Goal: Information Seeking & Learning: Learn about a topic

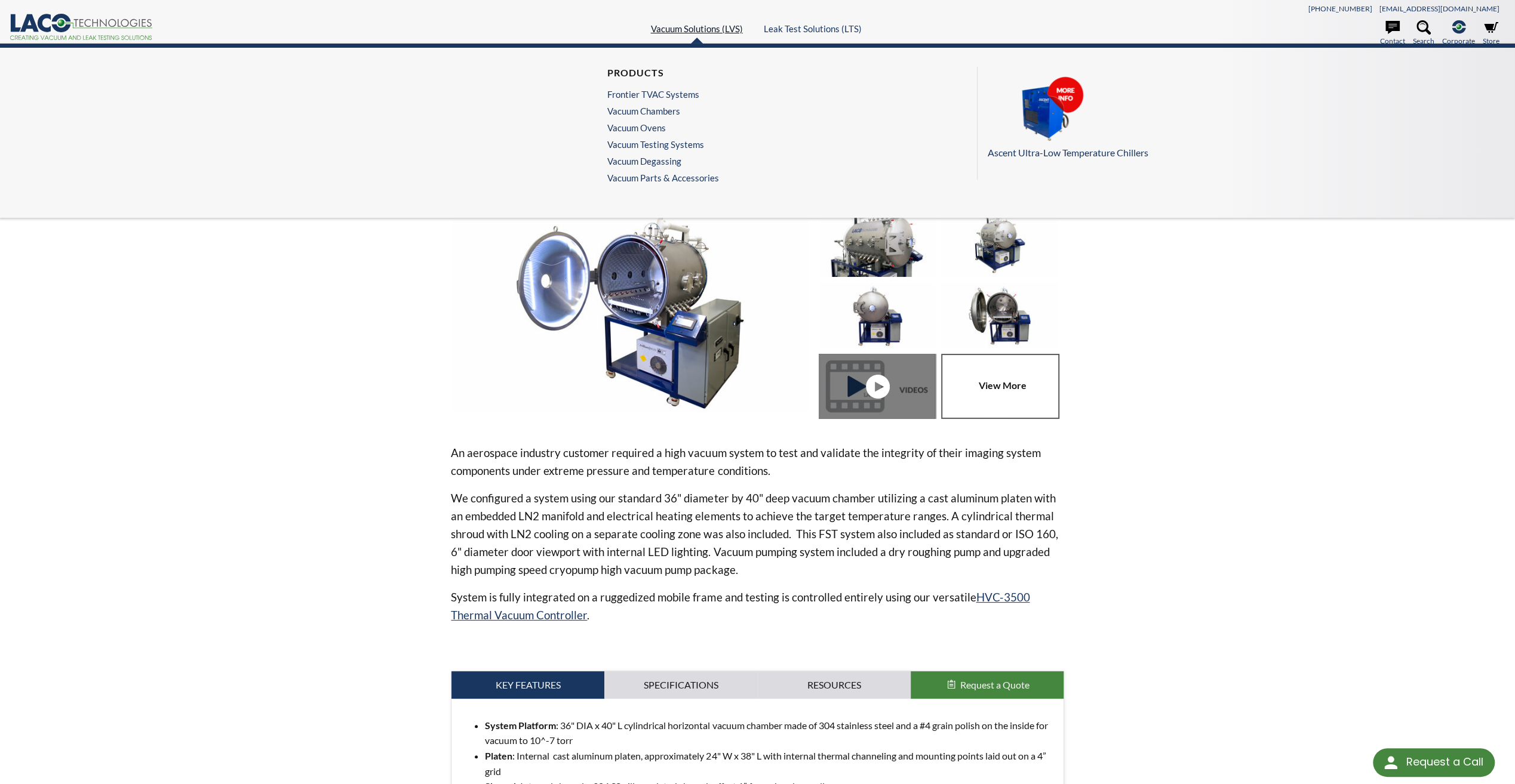
click at [698, 30] on link "Vacuum Solutions (LVS)" at bounding box center [697, 29] width 92 height 11
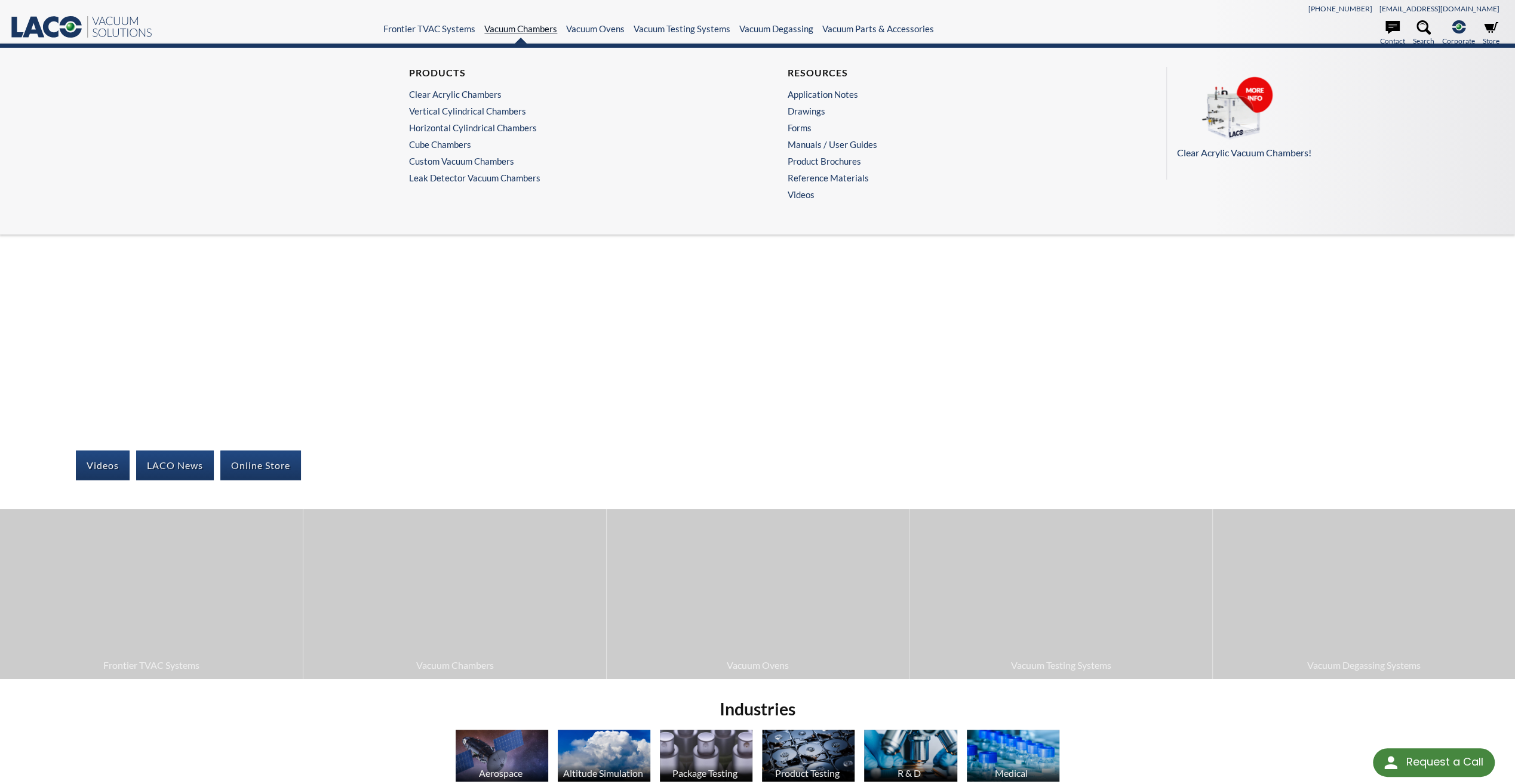
click at [506, 27] on link "Vacuum Chambers" at bounding box center [521, 29] width 73 height 11
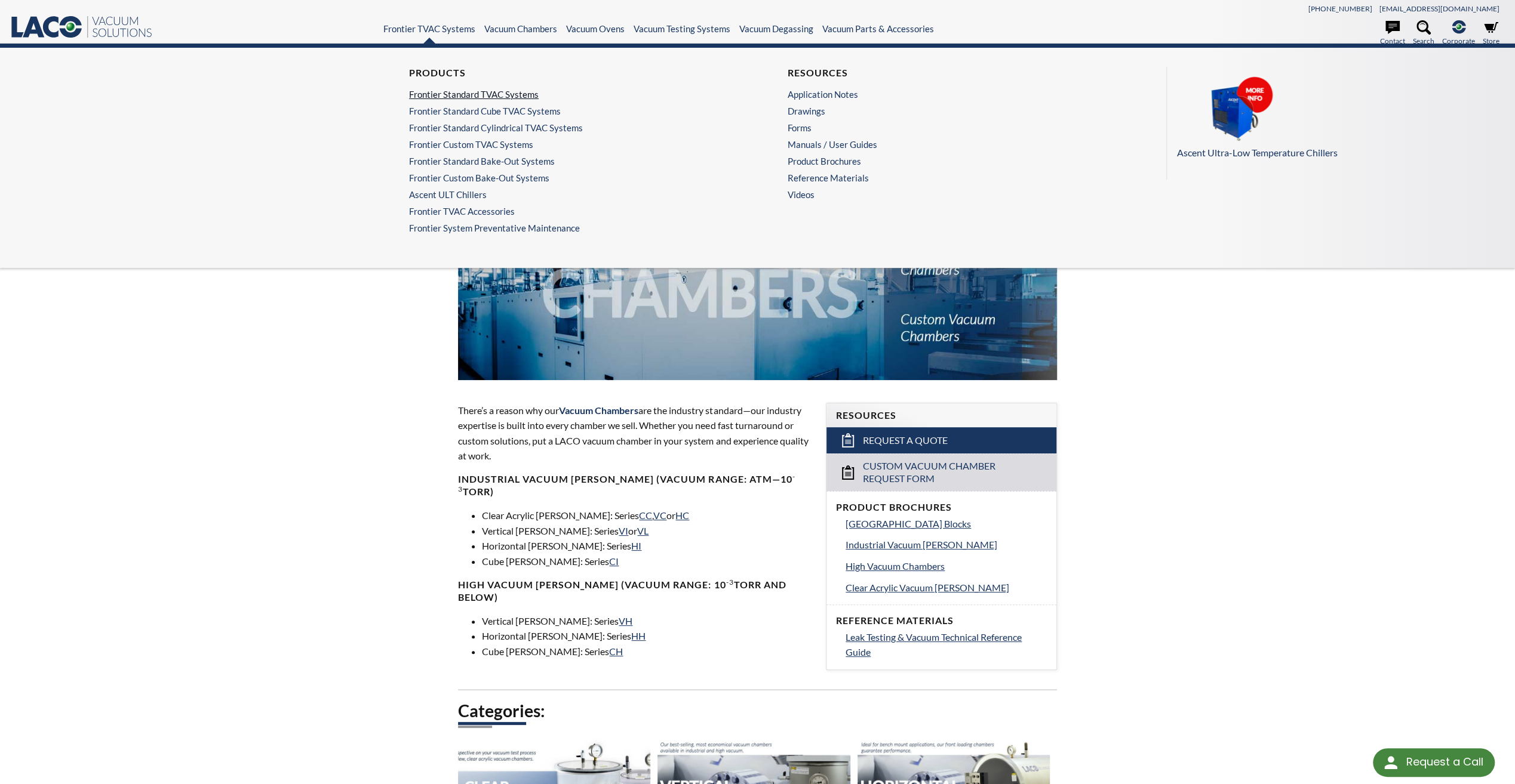
click at [454, 92] on link "Frontier Standard TVAC Systems" at bounding box center [565, 95] width 312 height 11
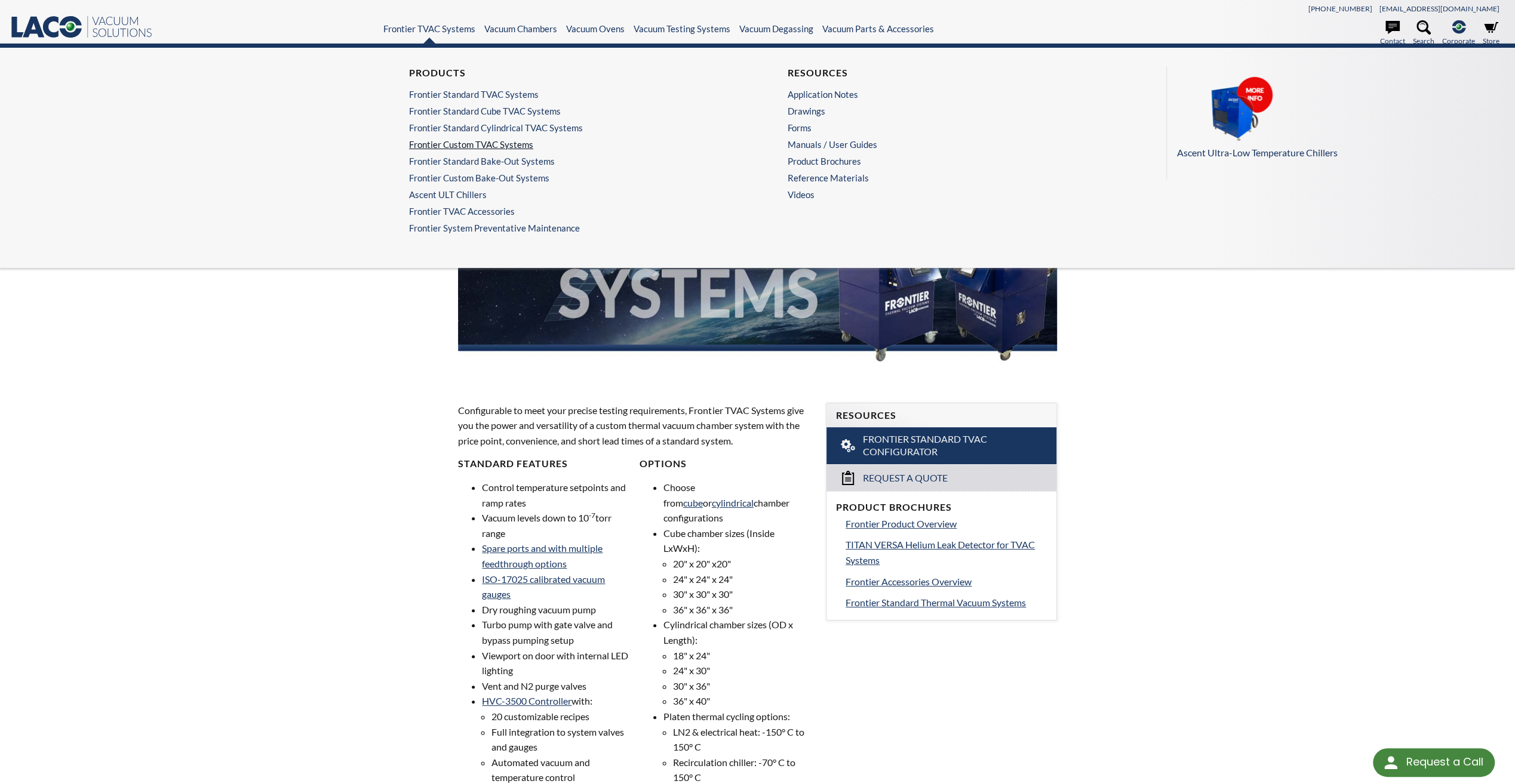
click at [444, 148] on link "Frontier Custom TVAC Systems" at bounding box center [565, 145] width 312 height 11
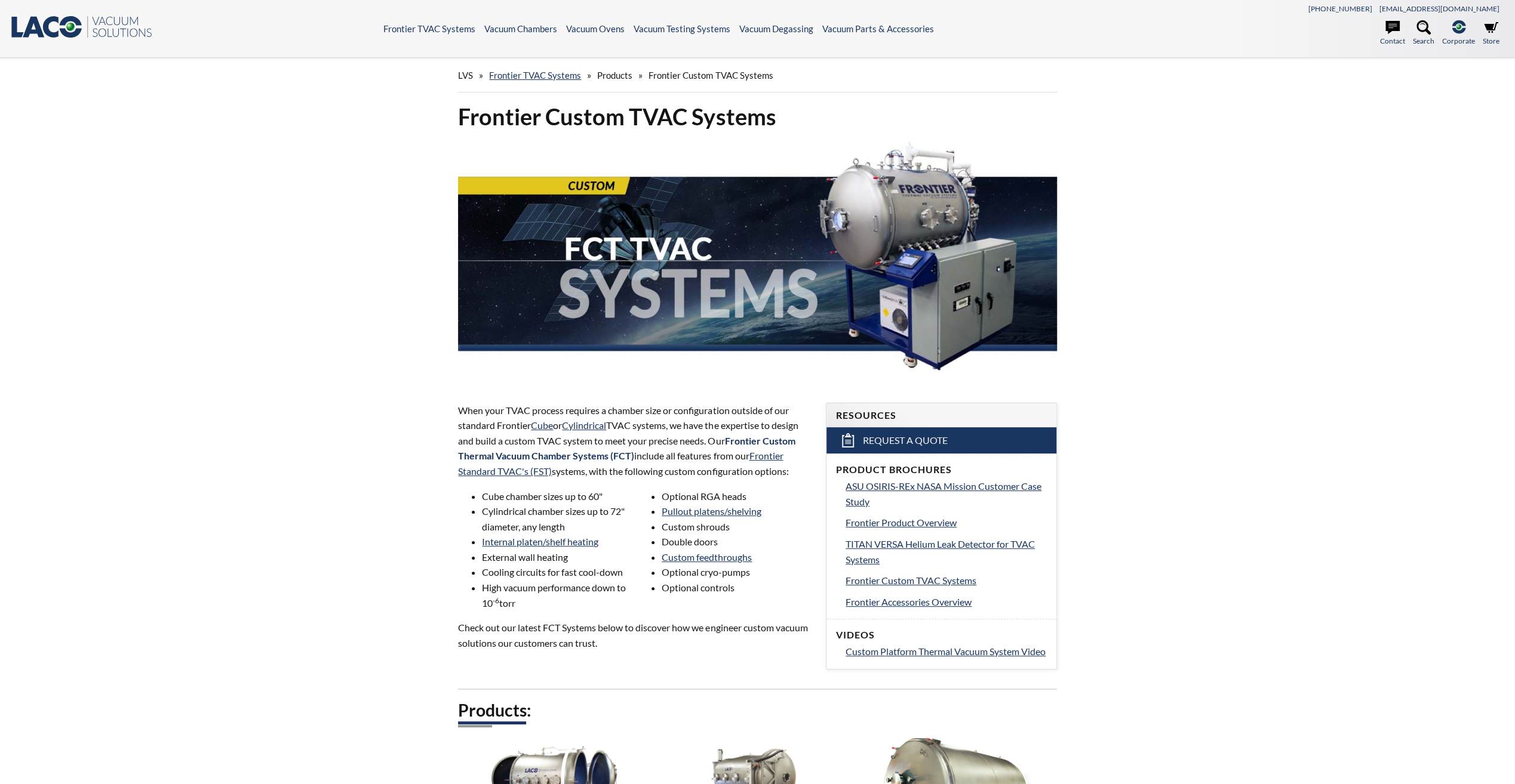
select select "Language Translate Widget"
drag, startPoint x: 483, startPoint y: 514, endPoint x: 568, endPoint y: 526, distance: 85.8
click at [568, 526] on li "Cylindrical chamber sizes up to 72" diameter, any length" at bounding box center [556, 518] width 150 height 30
drag, startPoint x: 568, startPoint y: 526, endPoint x: 408, endPoint y: 527, distance: 160.0
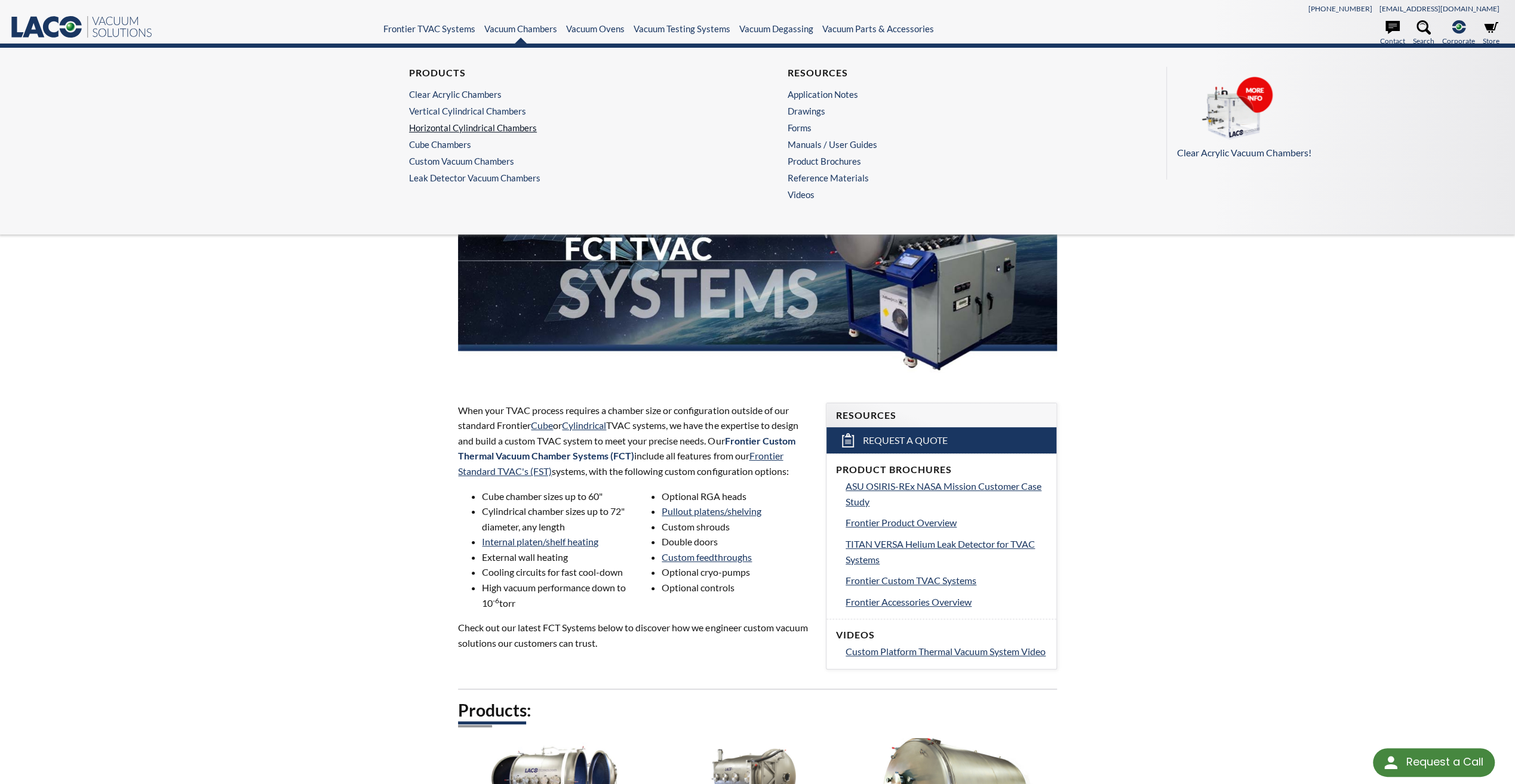
click at [489, 129] on link "Horizontal Cylindrical Chambers" at bounding box center [565, 128] width 312 height 11
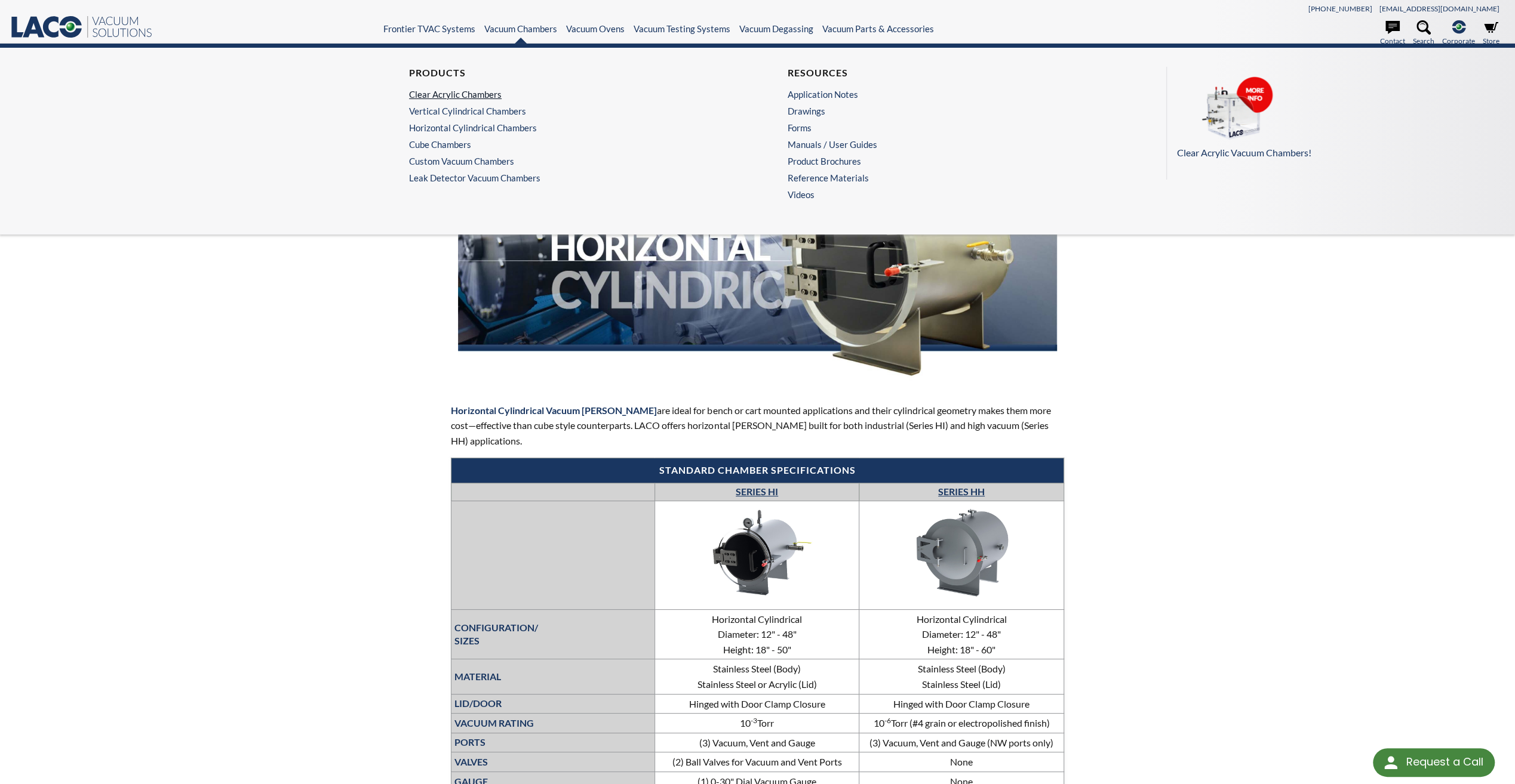
click at [480, 89] on link "Clear Acrylic Chambers" at bounding box center [565, 95] width 312 height 11
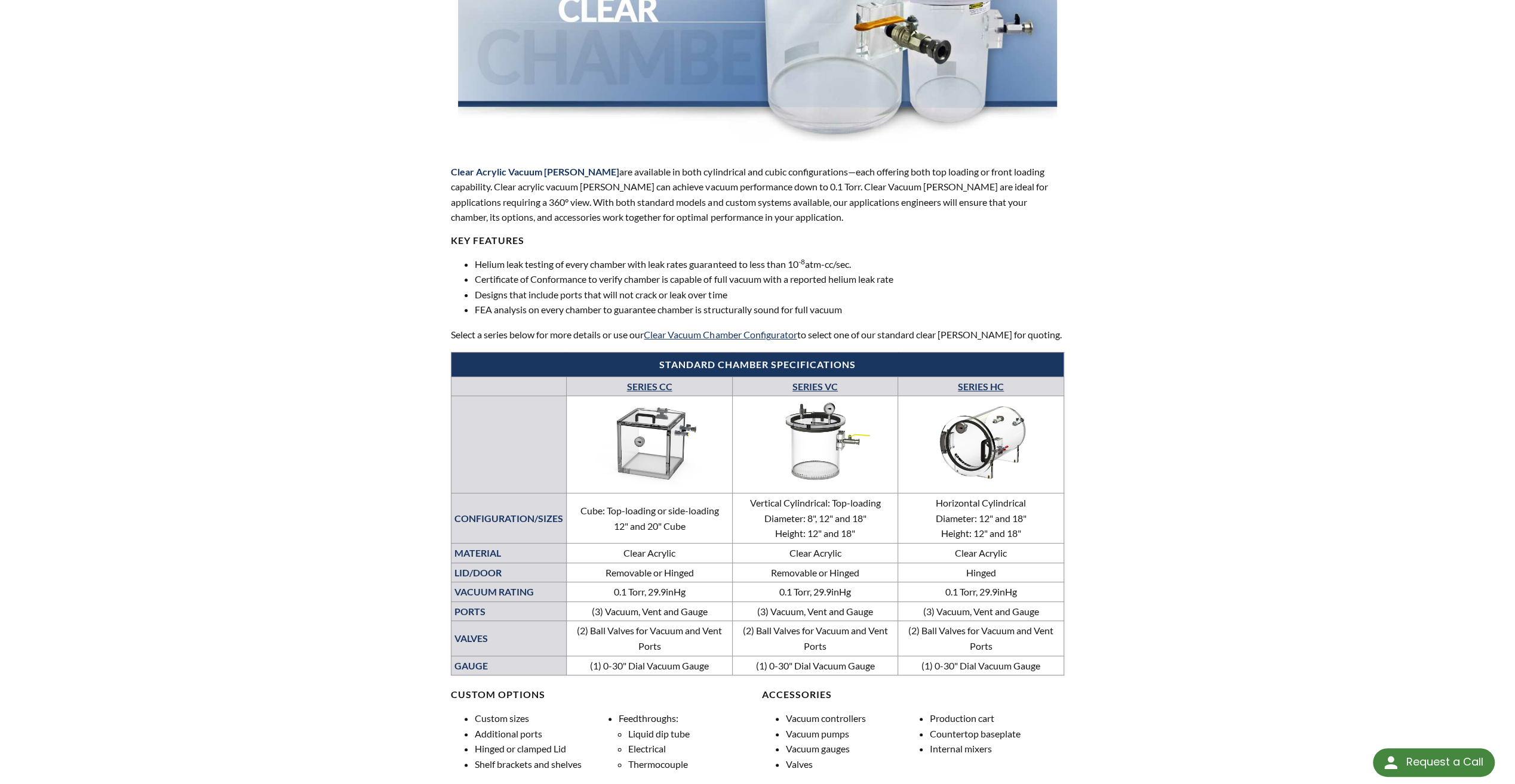
scroll to position [179, 0]
